Goal: Information Seeking & Learning: Learn about a topic

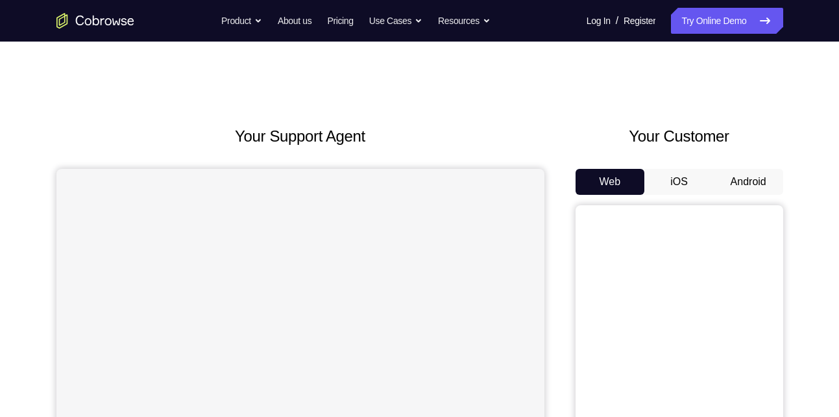
scroll to position [42, 0]
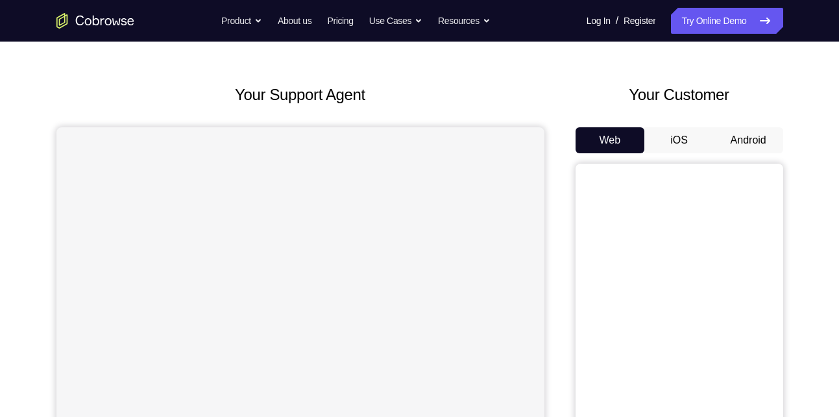
click at [719, 134] on button "Android" at bounding box center [748, 140] width 69 height 26
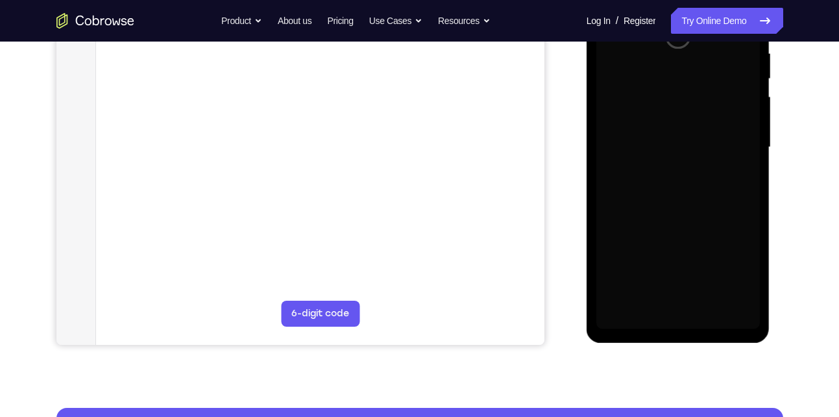
scroll to position [262, 0]
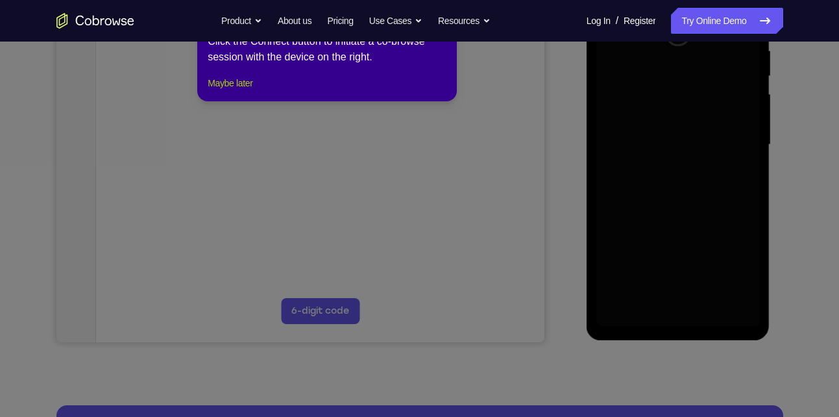
click at [251, 91] on button "Maybe later" at bounding box center [230, 83] width 45 height 16
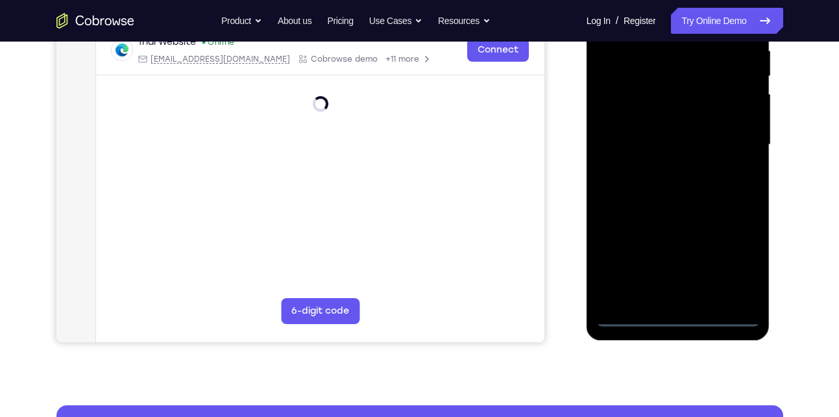
click at [684, 315] on div at bounding box center [678, 144] width 164 height 363
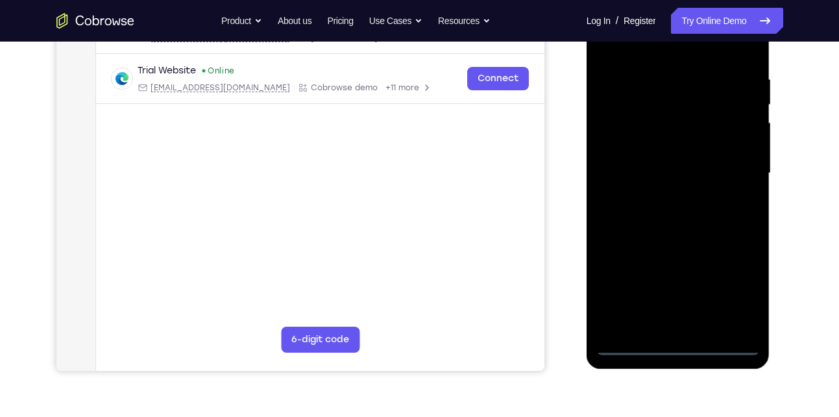
scroll to position [232, 0]
click at [742, 299] on div at bounding box center [678, 173] width 164 height 363
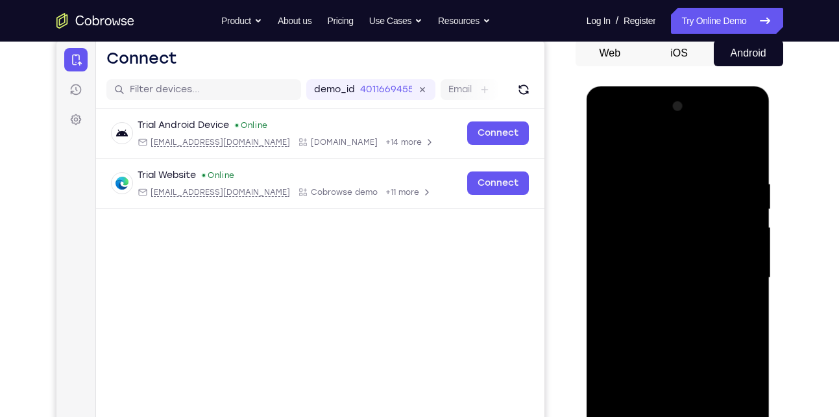
scroll to position [128, 0]
click at [607, 129] on div at bounding box center [678, 278] width 164 height 363
click at [734, 270] on div at bounding box center [678, 278] width 164 height 363
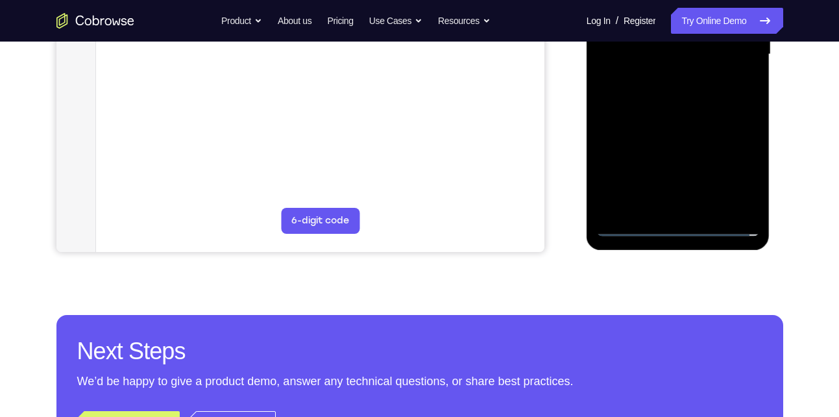
click at [687, 174] on div at bounding box center [678, 54] width 164 height 363
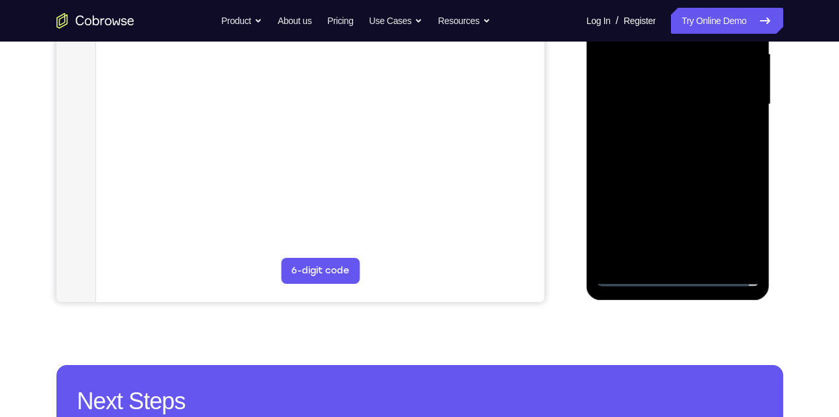
scroll to position [300, 0]
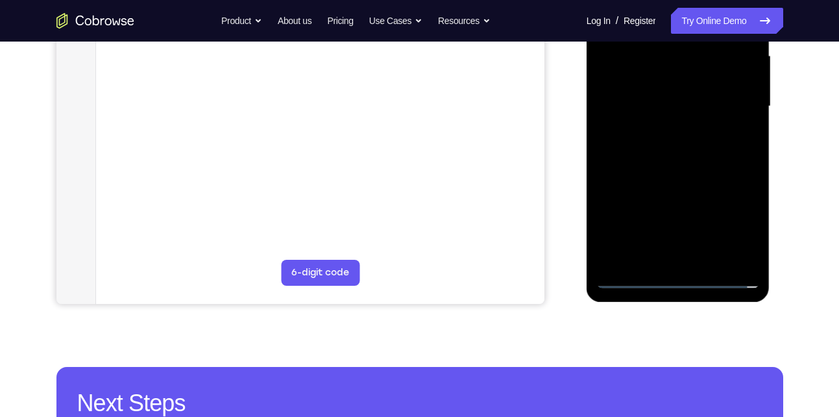
click at [664, 132] on div at bounding box center [678, 106] width 164 height 363
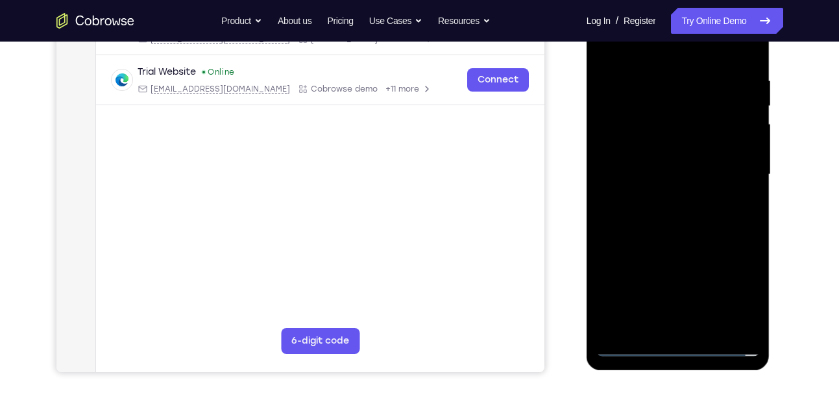
click at [662, 152] on div at bounding box center [678, 174] width 164 height 363
click at [663, 167] on div at bounding box center [678, 174] width 164 height 363
click at [655, 217] on div at bounding box center [678, 174] width 164 height 363
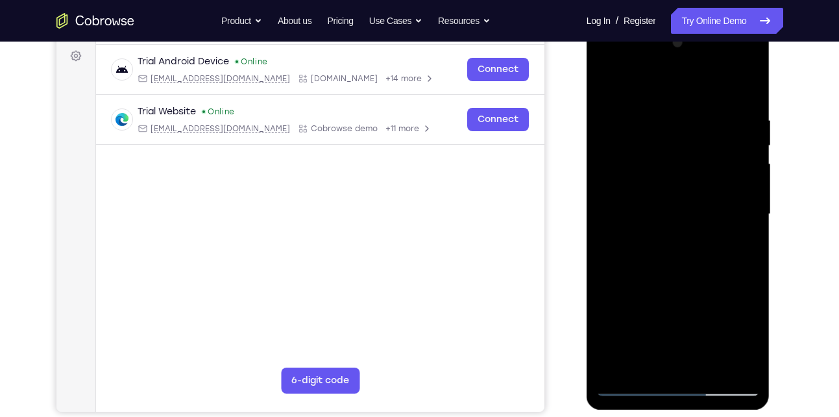
scroll to position [191, 0]
click at [649, 204] on div at bounding box center [678, 214] width 164 height 363
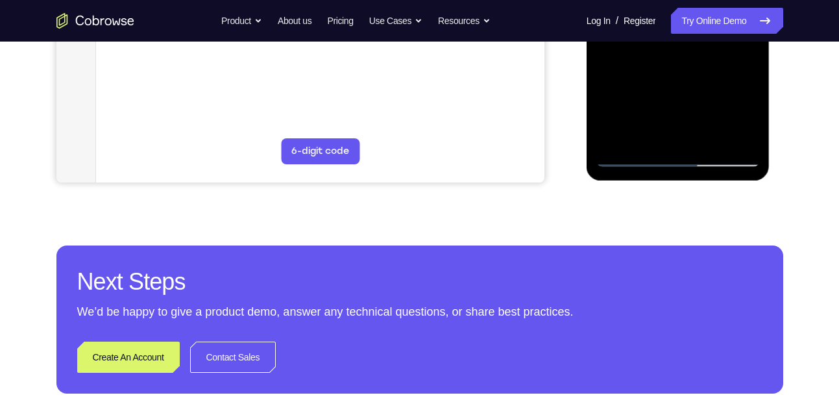
scroll to position [225, 0]
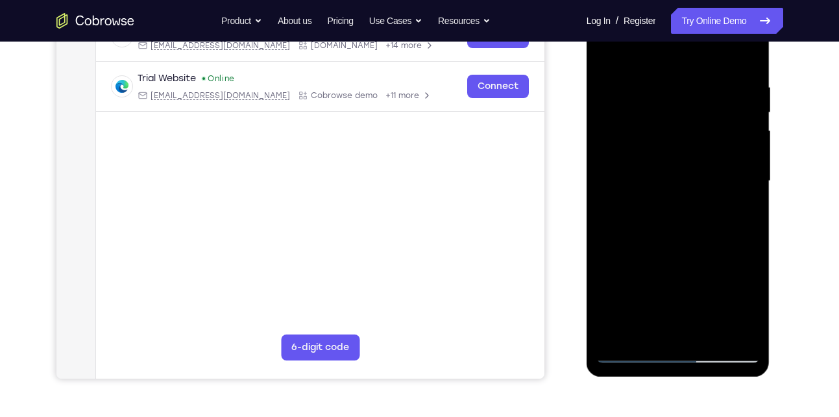
click at [640, 178] on div at bounding box center [678, 180] width 164 height 363
click at [624, 285] on div at bounding box center [678, 180] width 164 height 363
click at [702, 291] on div at bounding box center [678, 180] width 164 height 363
click at [705, 253] on div at bounding box center [678, 180] width 164 height 363
click at [620, 256] on div at bounding box center [678, 180] width 164 height 363
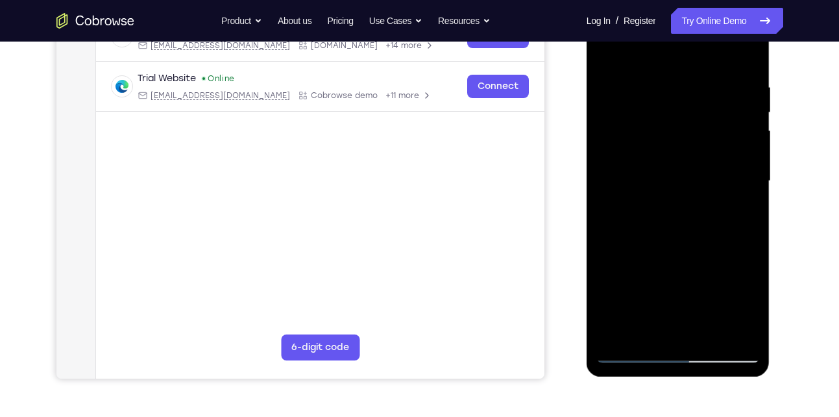
click at [659, 260] on div at bounding box center [678, 180] width 164 height 363
click at [611, 300] on div at bounding box center [678, 180] width 164 height 363
click at [741, 328] on div at bounding box center [678, 180] width 164 height 363
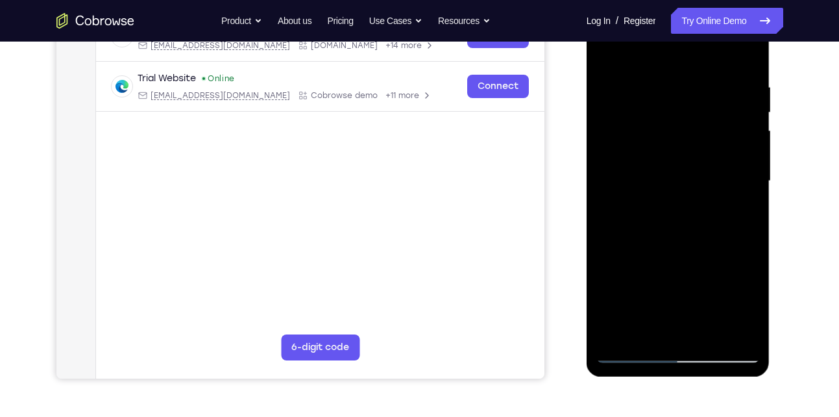
click at [741, 328] on div at bounding box center [678, 180] width 164 height 363
click at [700, 192] on div at bounding box center [678, 180] width 164 height 363
click at [720, 197] on div at bounding box center [678, 180] width 164 height 363
click at [716, 229] on div at bounding box center [678, 180] width 164 height 363
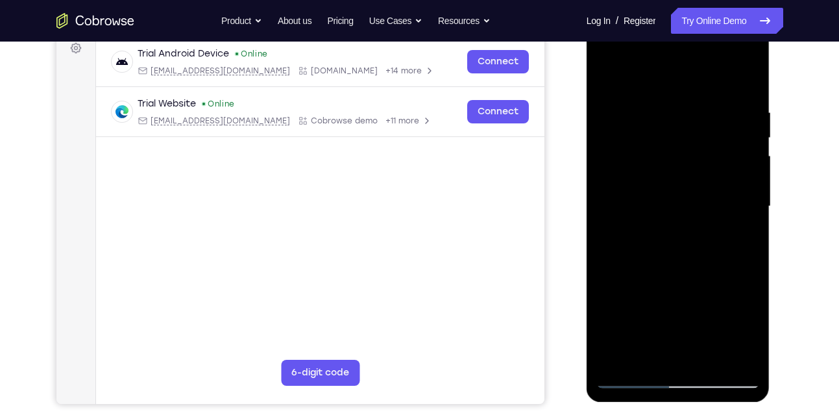
scroll to position [199, 0]
click at [683, 258] on div at bounding box center [678, 206] width 164 height 363
click at [676, 241] on div at bounding box center [678, 206] width 164 height 363
click at [673, 211] on div at bounding box center [678, 206] width 164 height 363
click at [632, 210] on div at bounding box center [678, 206] width 164 height 363
